Goal: Task Accomplishment & Management: Use online tool/utility

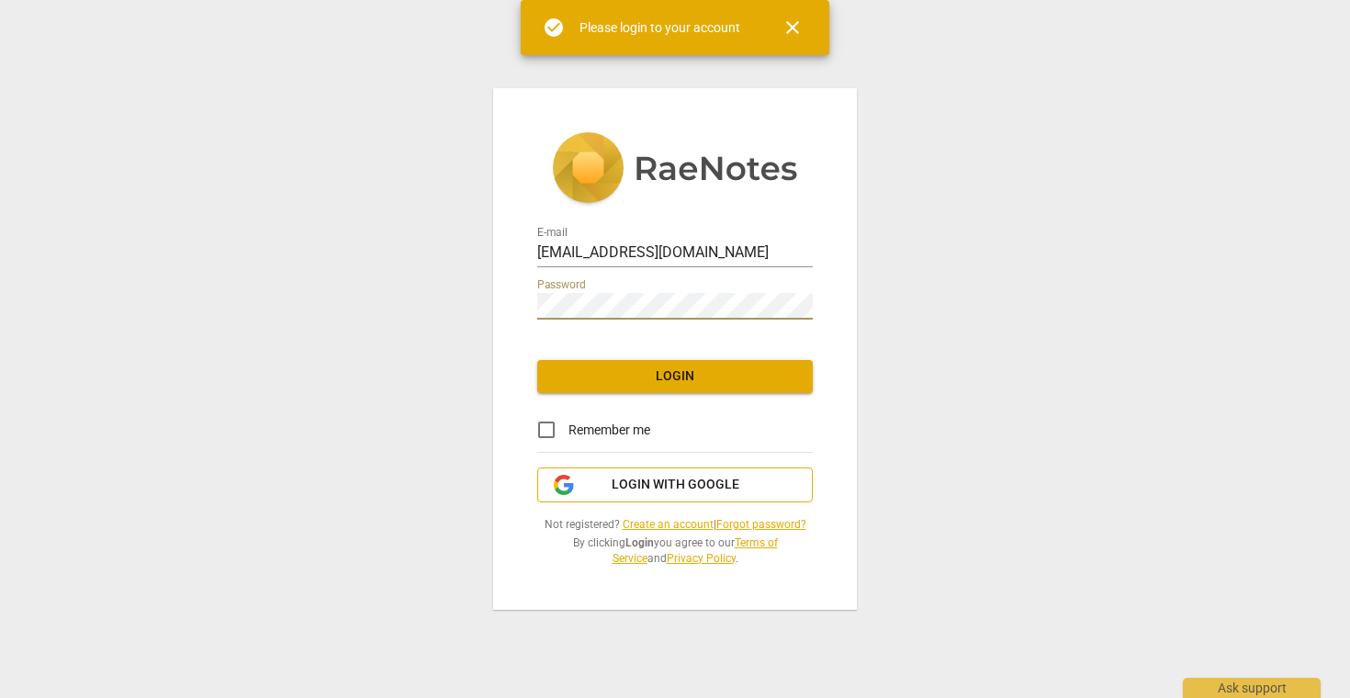
click at [684, 486] on span "Login with Google" at bounding box center [676, 485] width 128 height 18
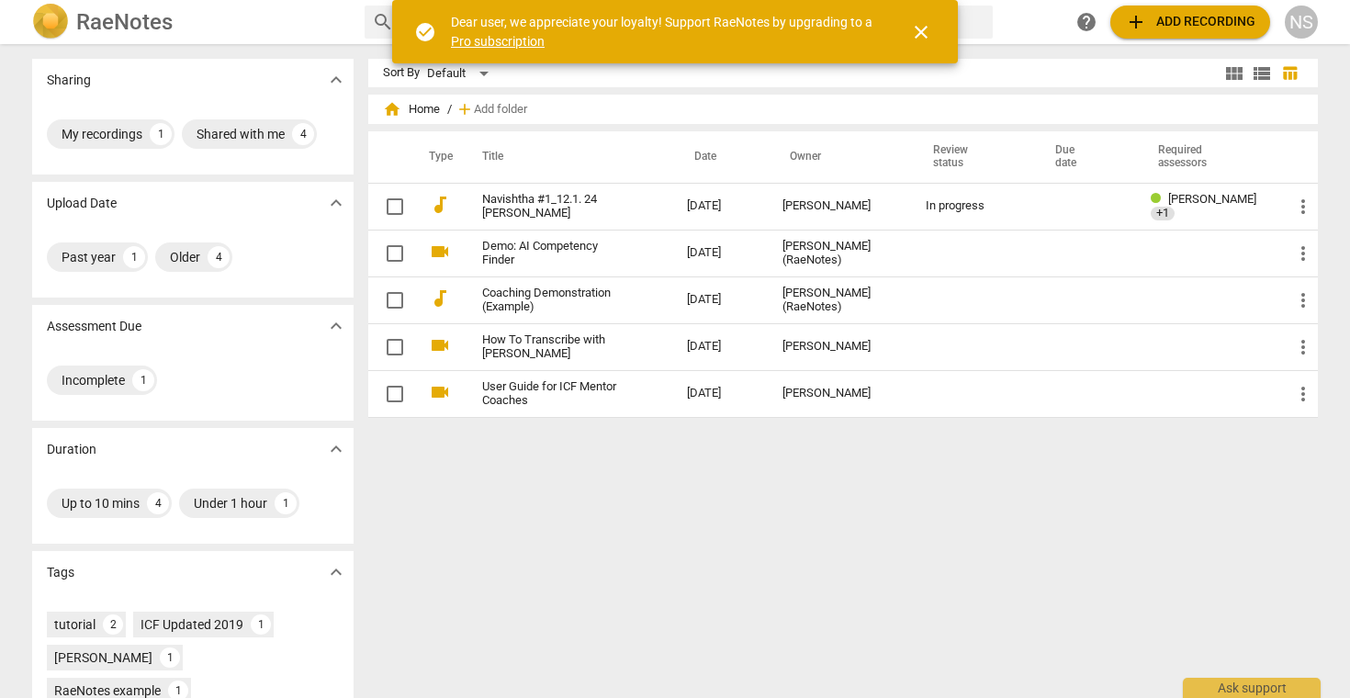
click at [925, 28] on span "close" at bounding box center [921, 32] width 22 height 22
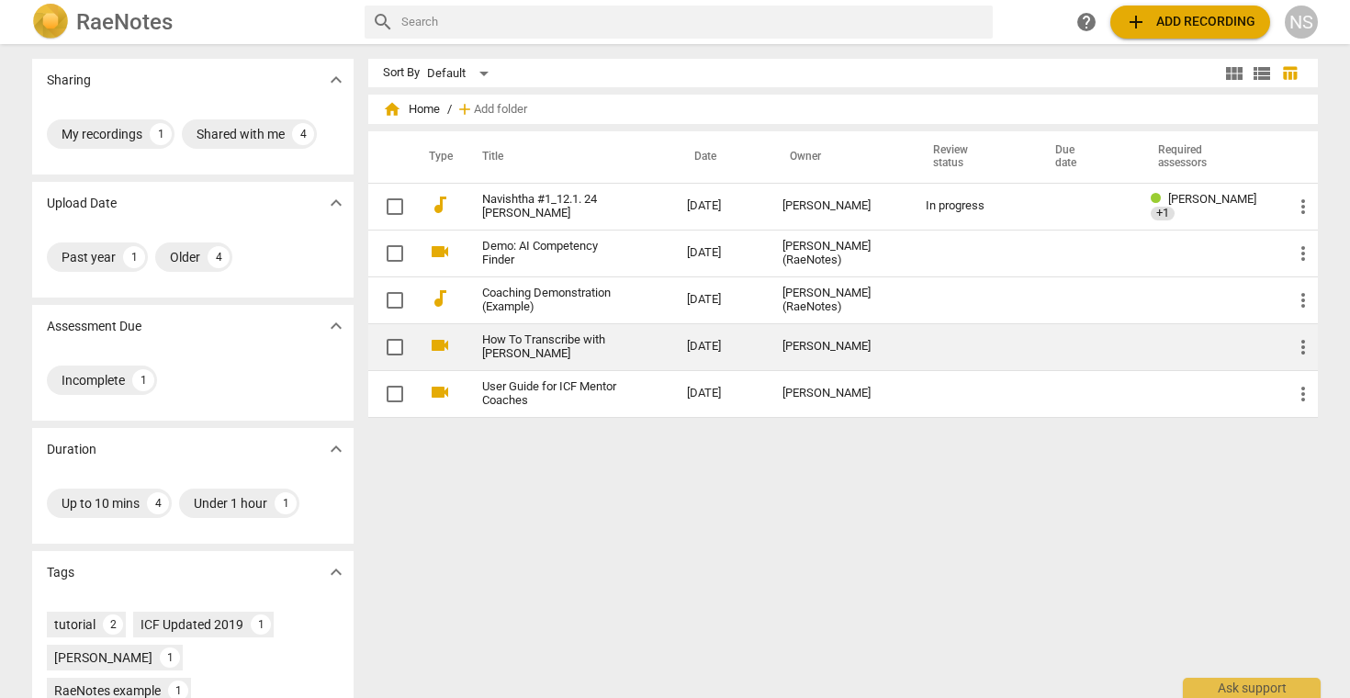
click at [548, 344] on link "How To Transcribe with [PERSON_NAME]" at bounding box center [551, 347] width 139 height 28
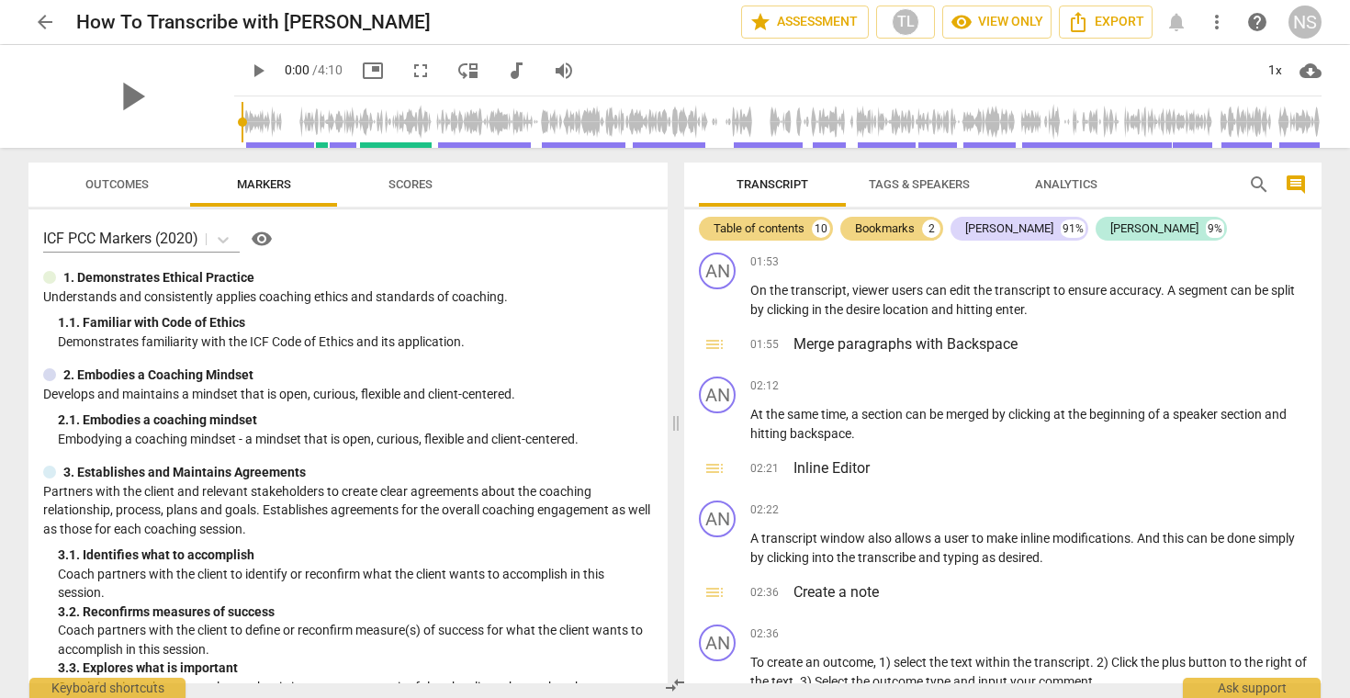
scroll to position [971, 0]
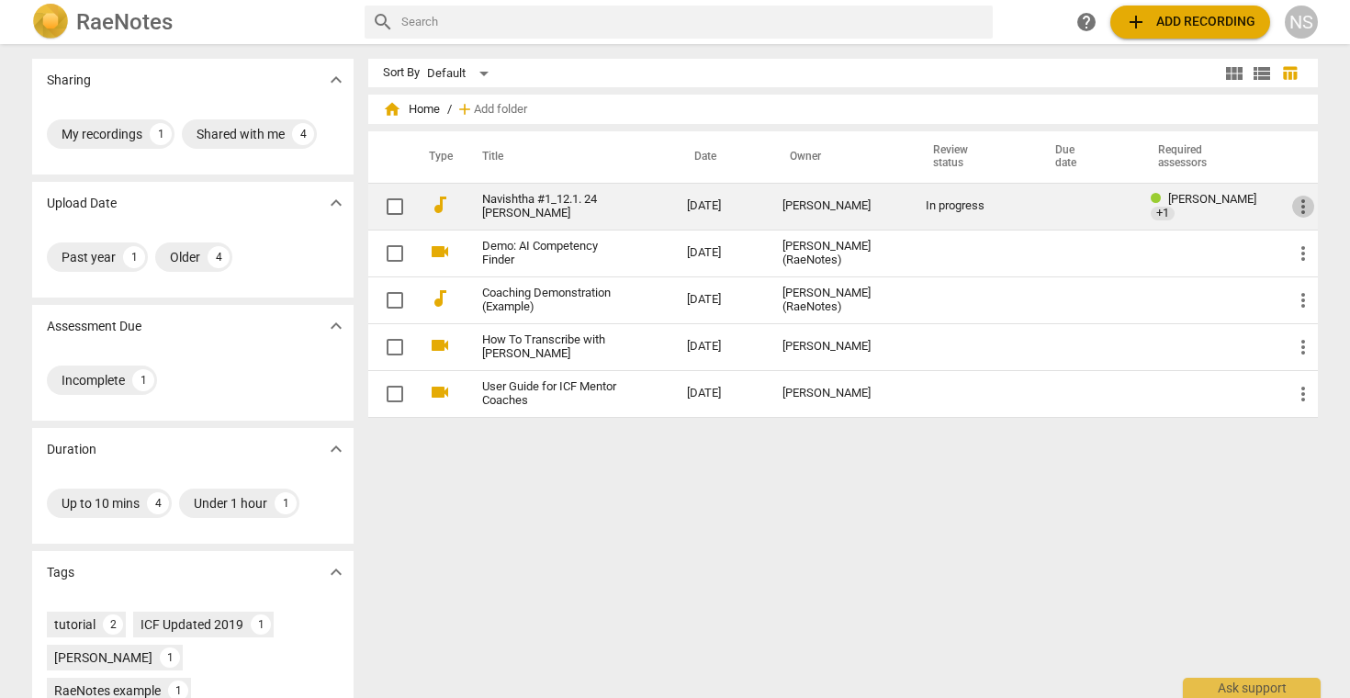
click at [1295, 206] on span "more_vert" at bounding box center [1303, 207] width 22 height 22
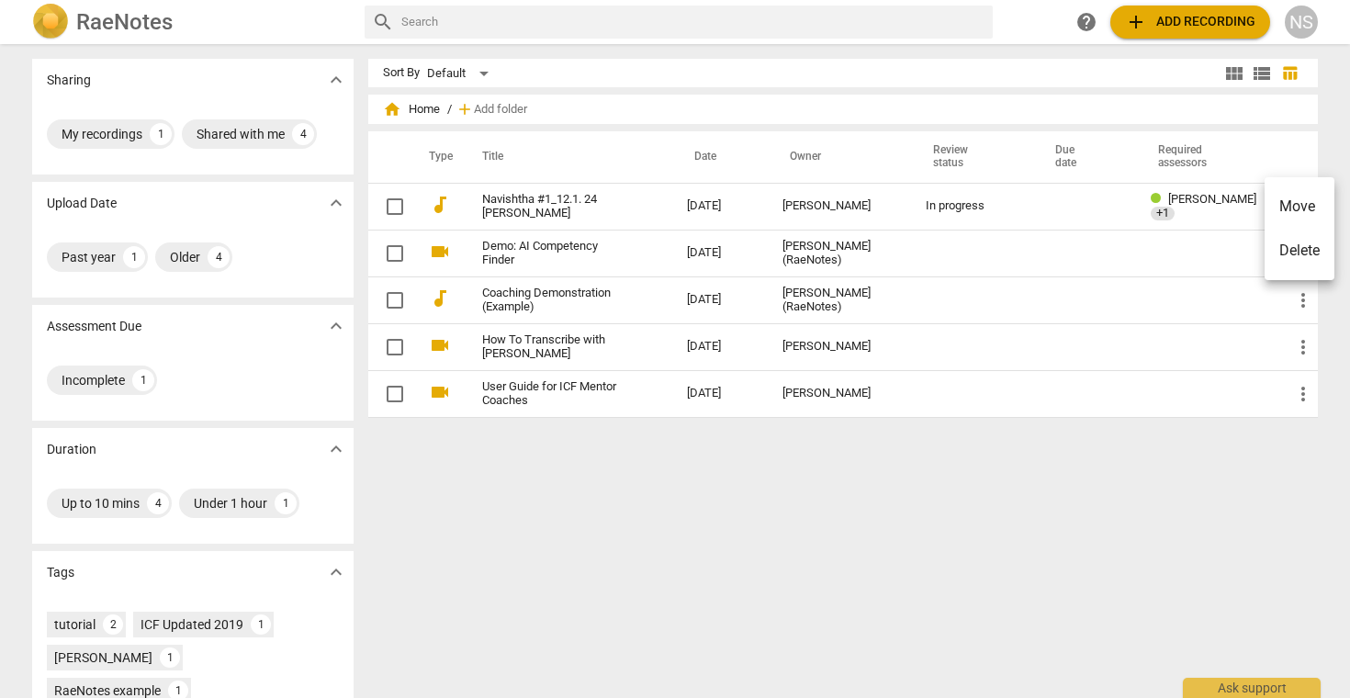
click at [1145, 607] on div at bounding box center [675, 349] width 1350 height 698
click at [1252, 33] on button "add Add recording" at bounding box center [1191, 22] width 160 height 33
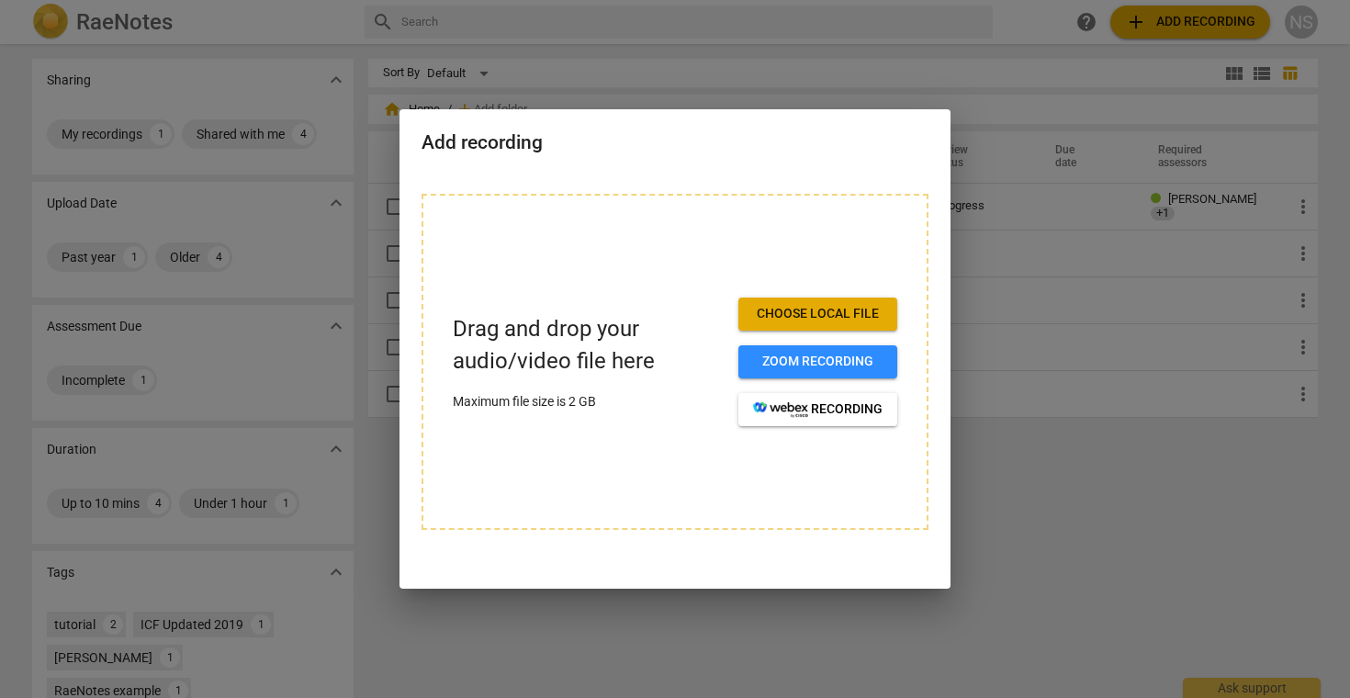
click at [997, 418] on div at bounding box center [675, 349] width 1350 height 698
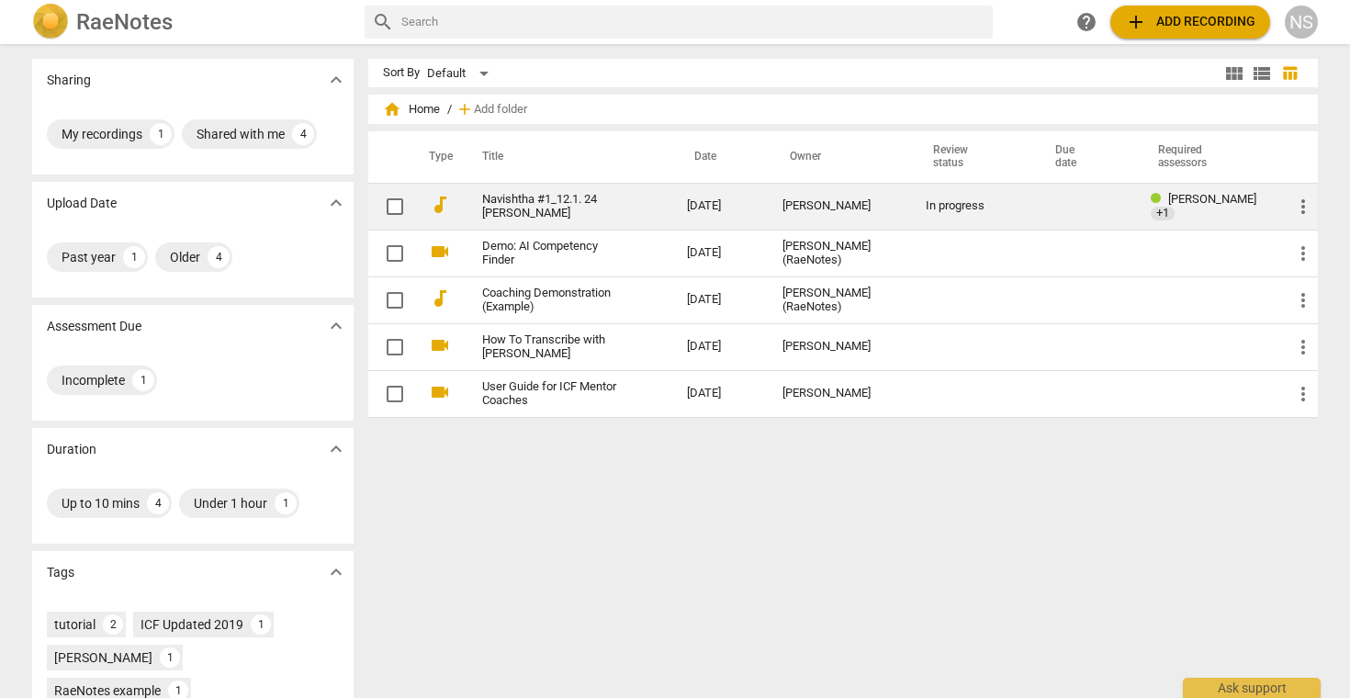
click at [1303, 201] on span "more_vert" at bounding box center [1303, 207] width 22 height 22
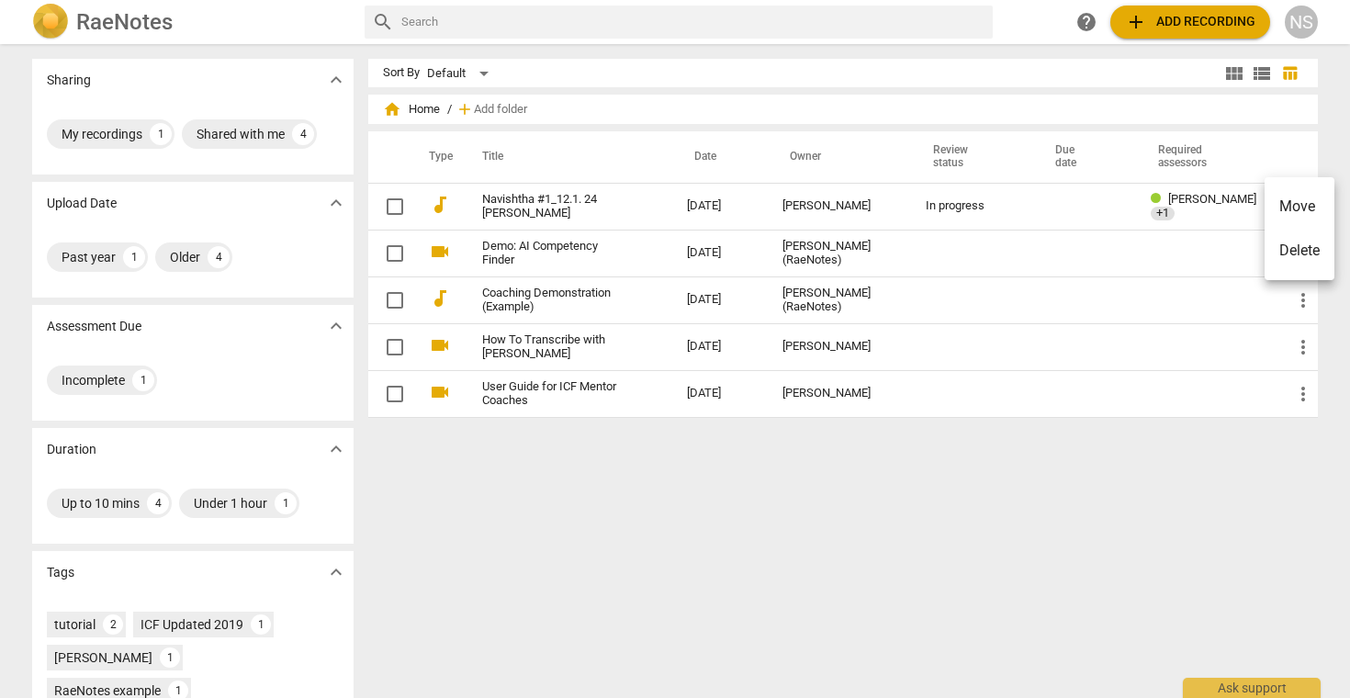
click at [966, 504] on div at bounding box center [675, 349] width 1350 height 698
click at [1169, 28] on span "add Add recording" at bounding box center [1190, 22] width 130 height 22
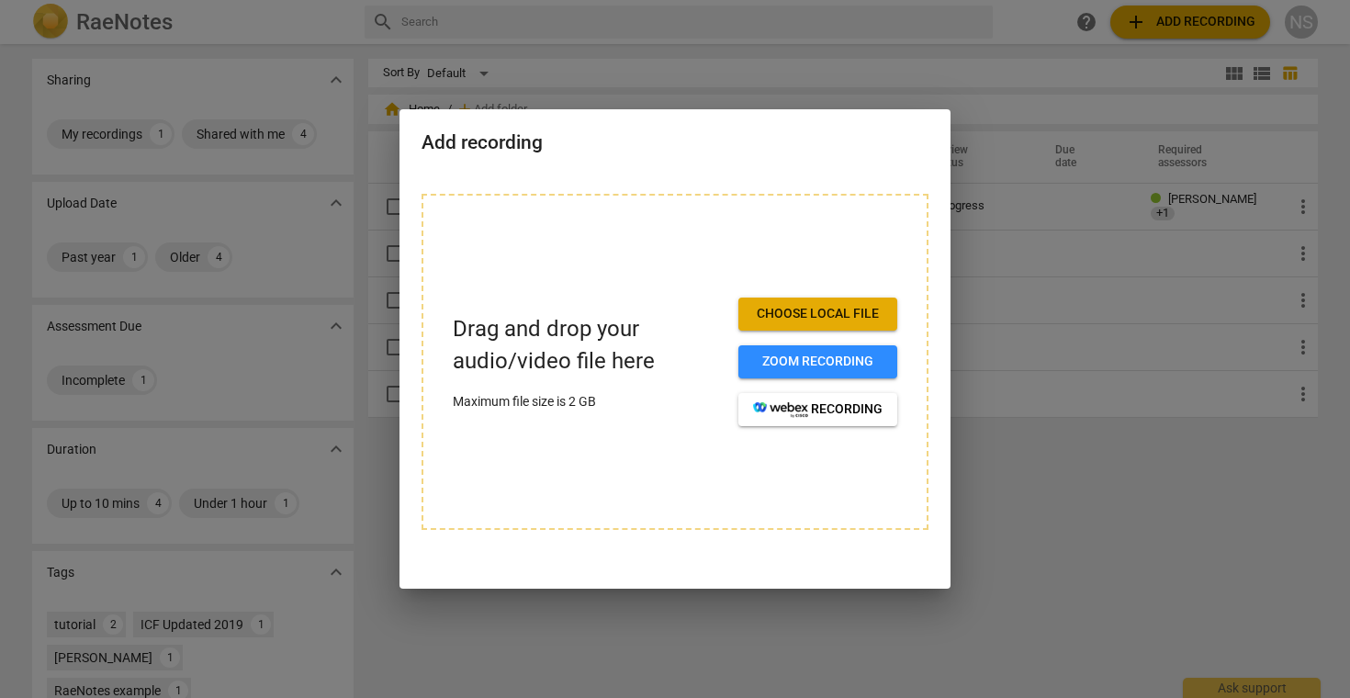
click at [841, 312] on span "Choose local file" at bounding box center [818, 314] width 130 height 18
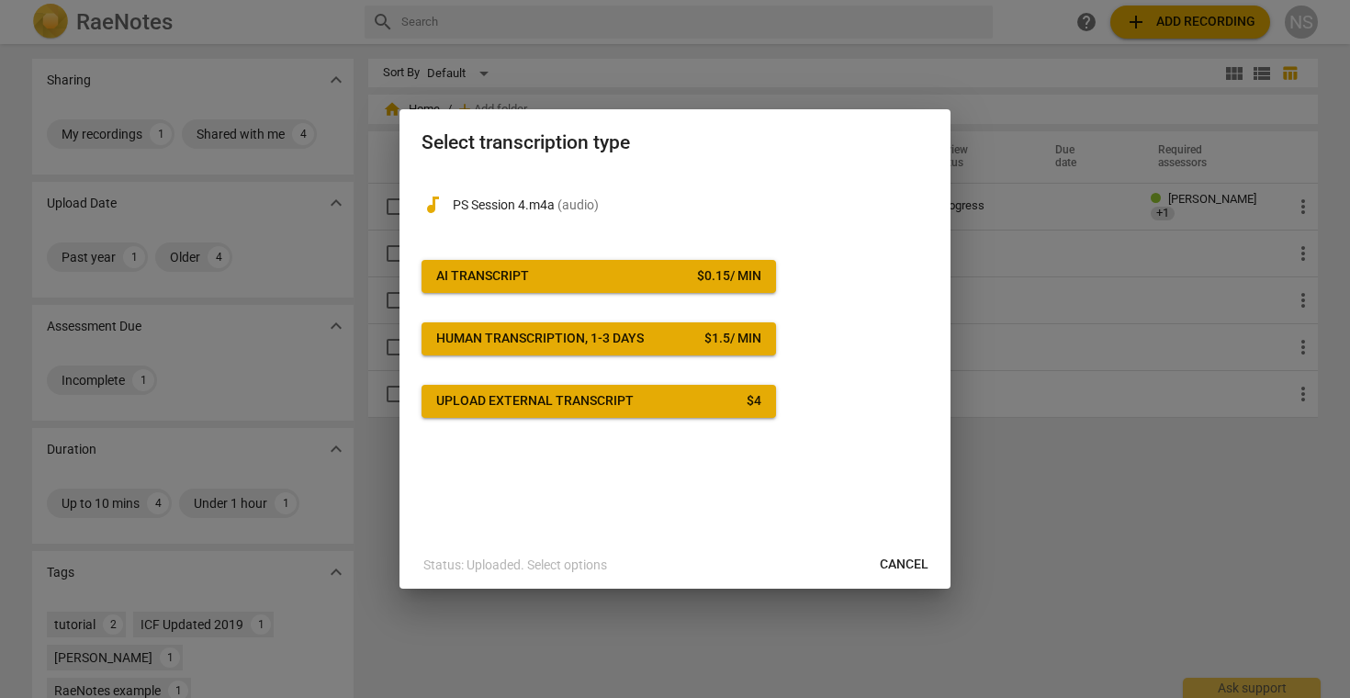
click at [750, 284] on div "$ 0.15 / min" at bounding box center [729, 276] width 64 height 18
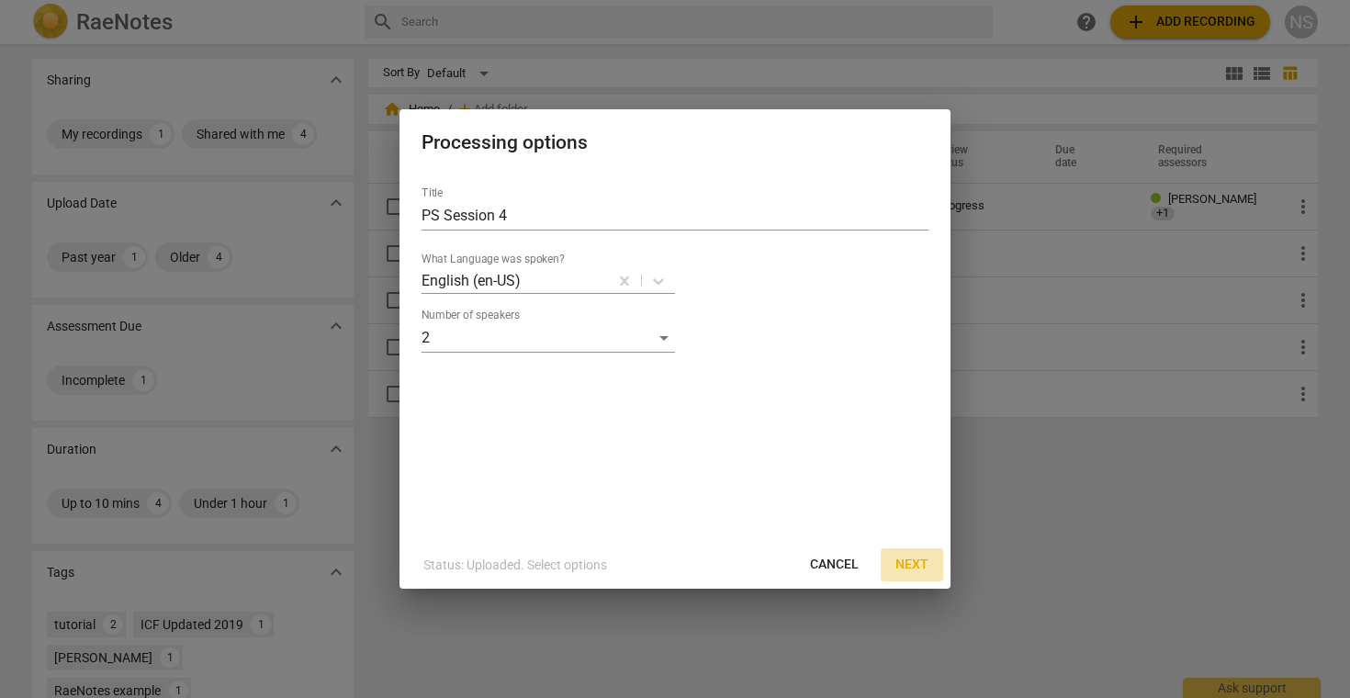
click at [925, 566] on span "Next" at bounding box center [912, 565] width 33 height 18
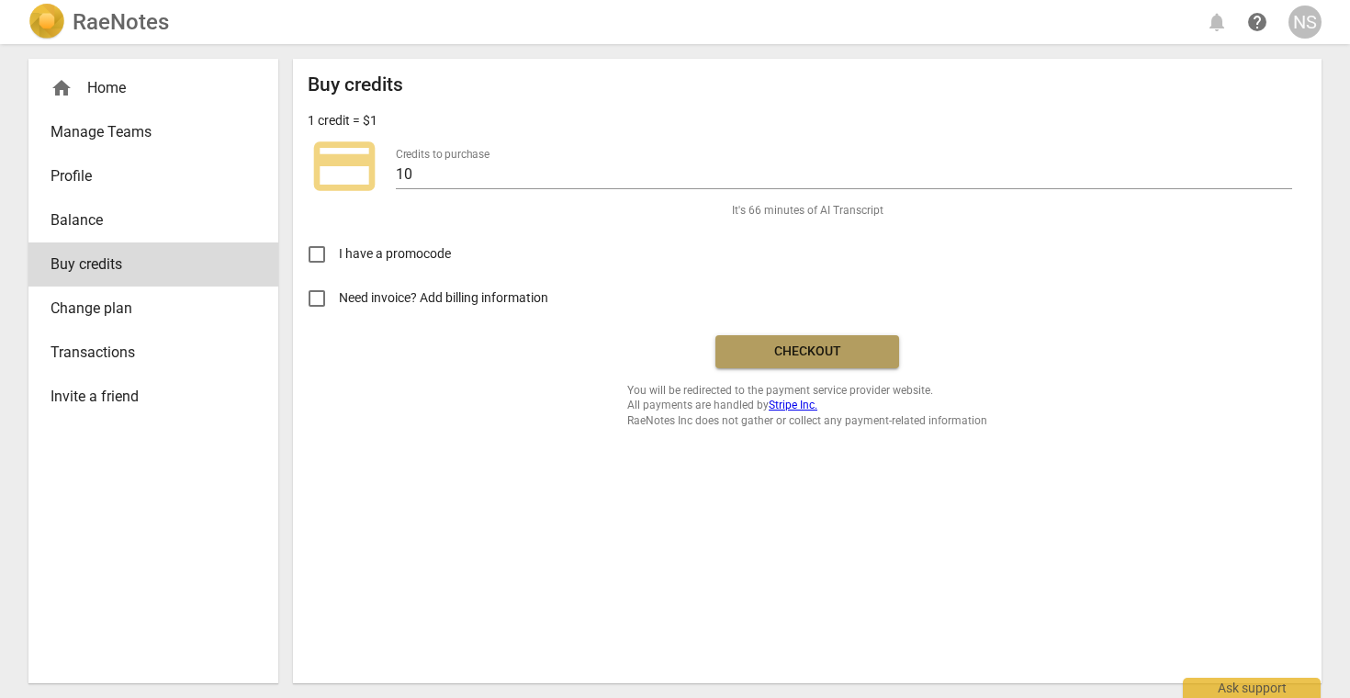
click at [849, 361] on button "Checkout" at bounding box center [808, 351] width 184 height 33
